Goal: Information Seeking & Learning: Learn about a topic

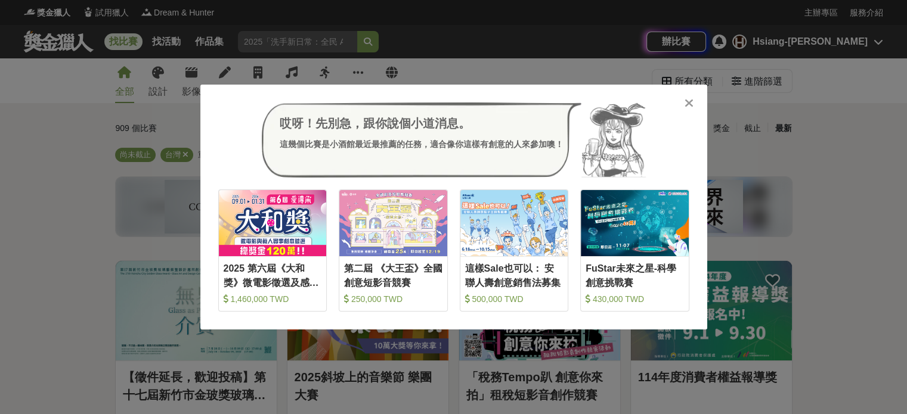
click at [686, 97] on div at bounding box center [689, 103] width 12 height 12
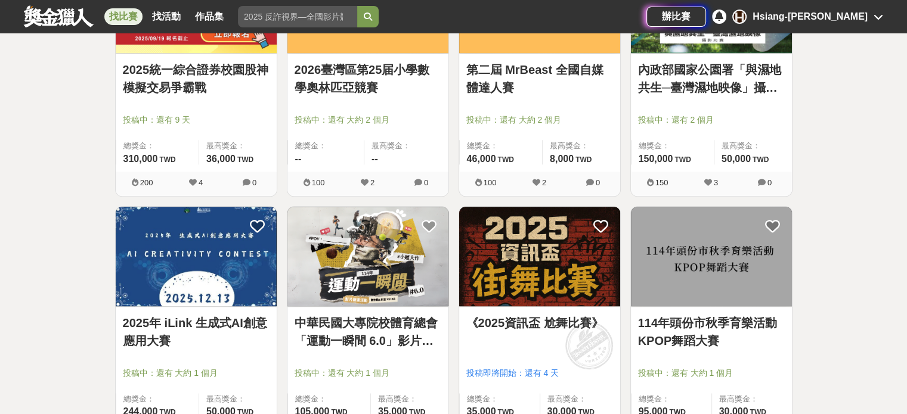
scroll to position [1371, 0]
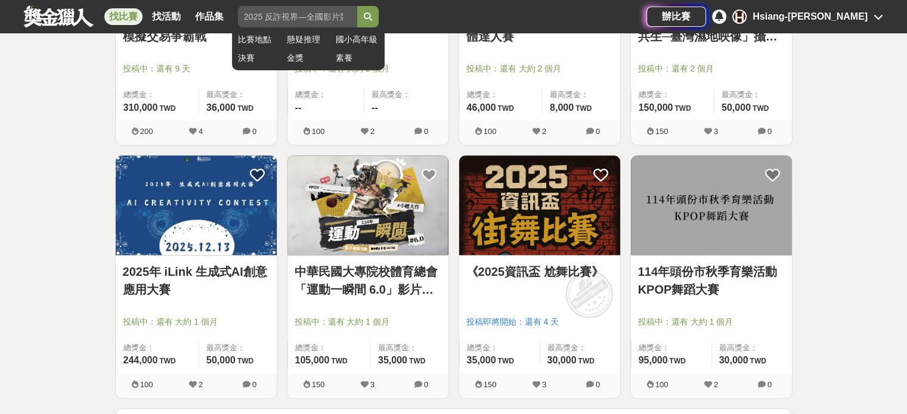
click at [257, 18] on input "search" at bounding box center [297, 16] width 119 height 21
type input "ㄎ"
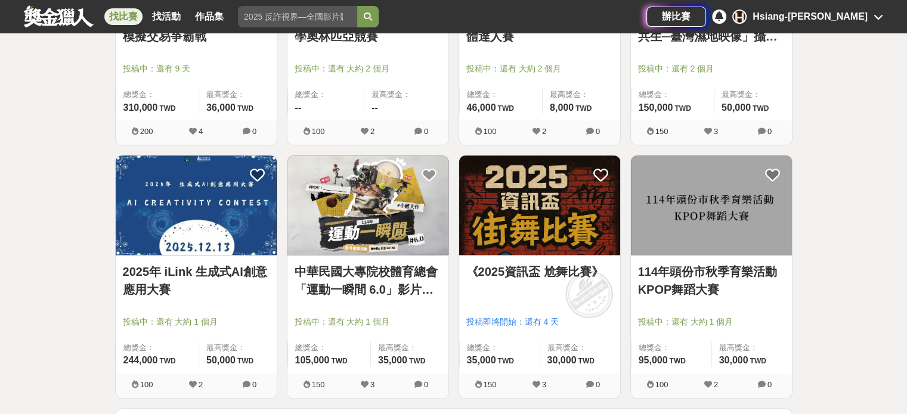
click at [215, 187] on img at bounding box center [196, 206] width 161 height 100
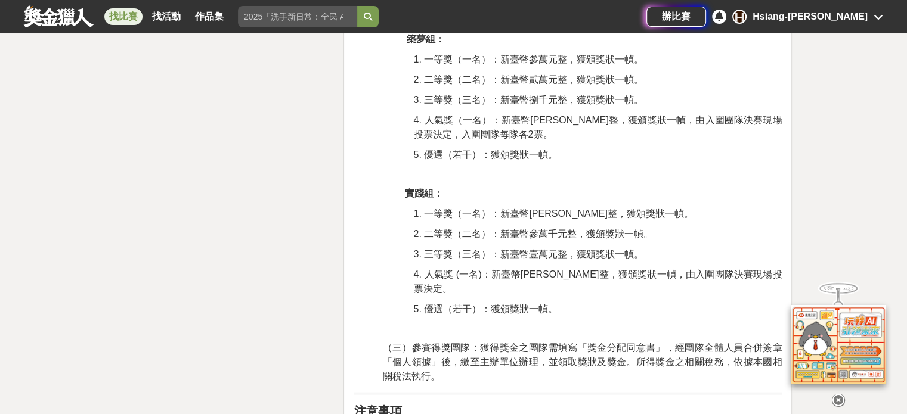
scroll to position [2567, 0]
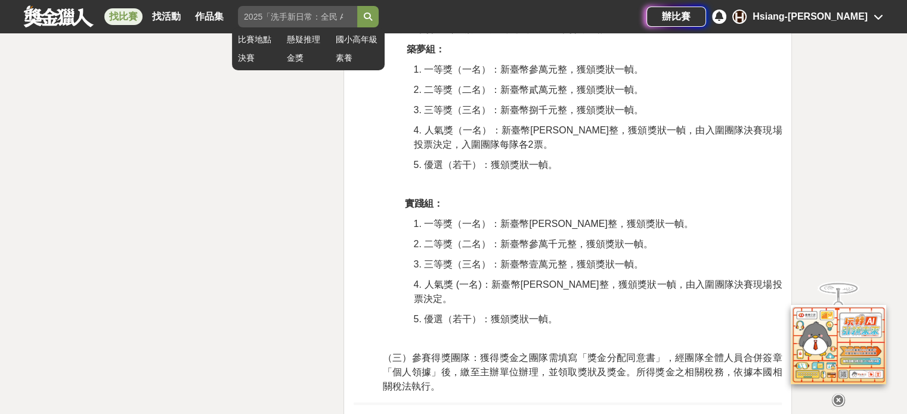
click at [292, 17] on input "search" at bounding box center [297, 16] width 119 height 21
type input "聚"
click at [357, 6] on button "submit" at bounding box center [367, 16] width 21 height 21
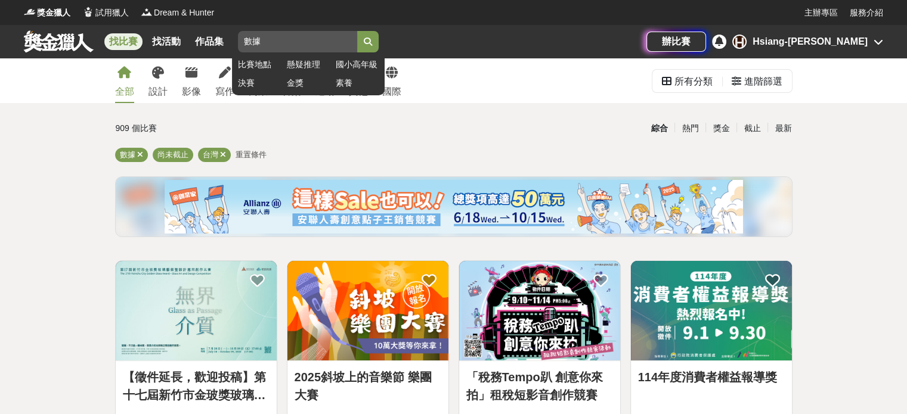
click at [379, 41] on button "submit" at bounding box center [367, 41] width 21 height 21
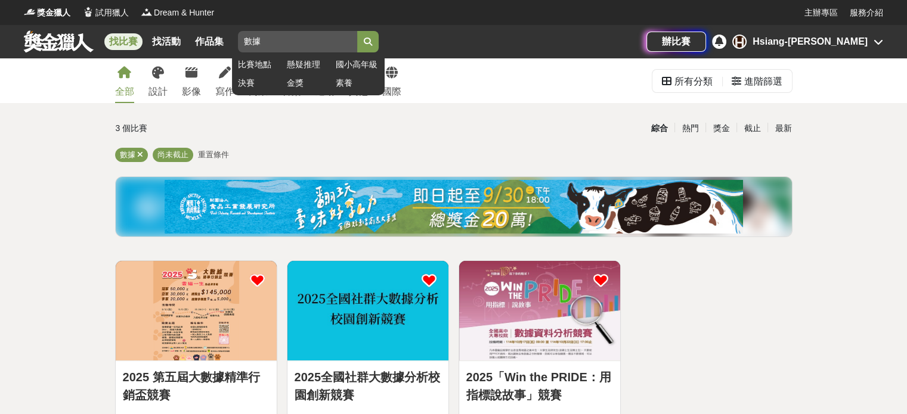
click at [279, 40] on input "數據" at bounding box center [297, 41] width 119 height 21
type input "數"
type input "ㄎ"
type input "ㄈ"
type input "data"
